Goal: Task Accomplishment & Management: Use online tool/utility

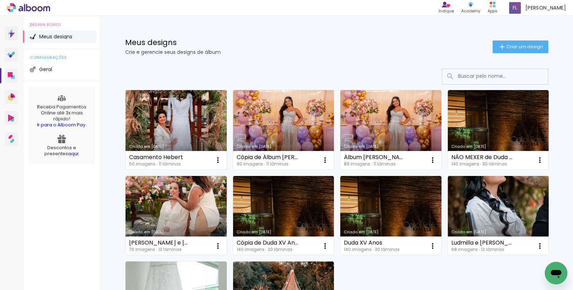
click at [179, 119] on link "Criado em [DATE]" at bounding box center [175, 130] width 101 height 80
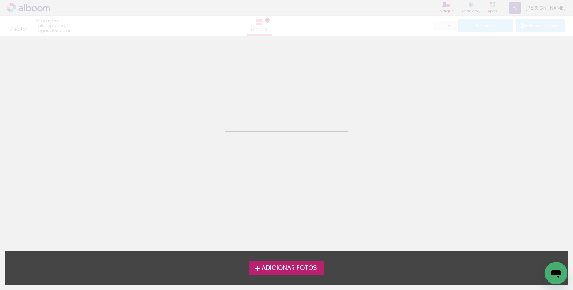
click at [179, 119] on neon-animated-pages "Confirmar Cancelar" at bounding box center [286, 163] width 573 height 255
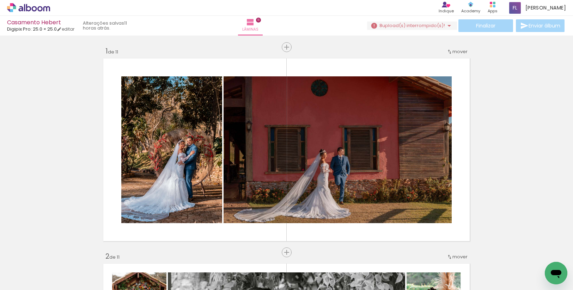
click at [558, 276] on icon "Abrir janela de mensagens" at bounding box center [555, 273] width 13 height 13
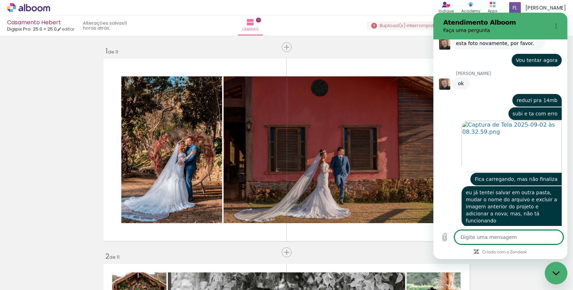
scroll to position [2812, 0]
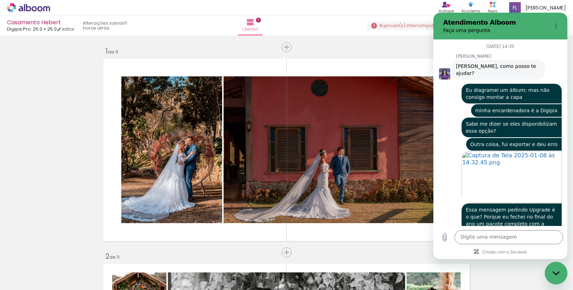
scroll to position [2812, 0]
